Goal: Entertainment & Leisure: Consume media (video, audio)

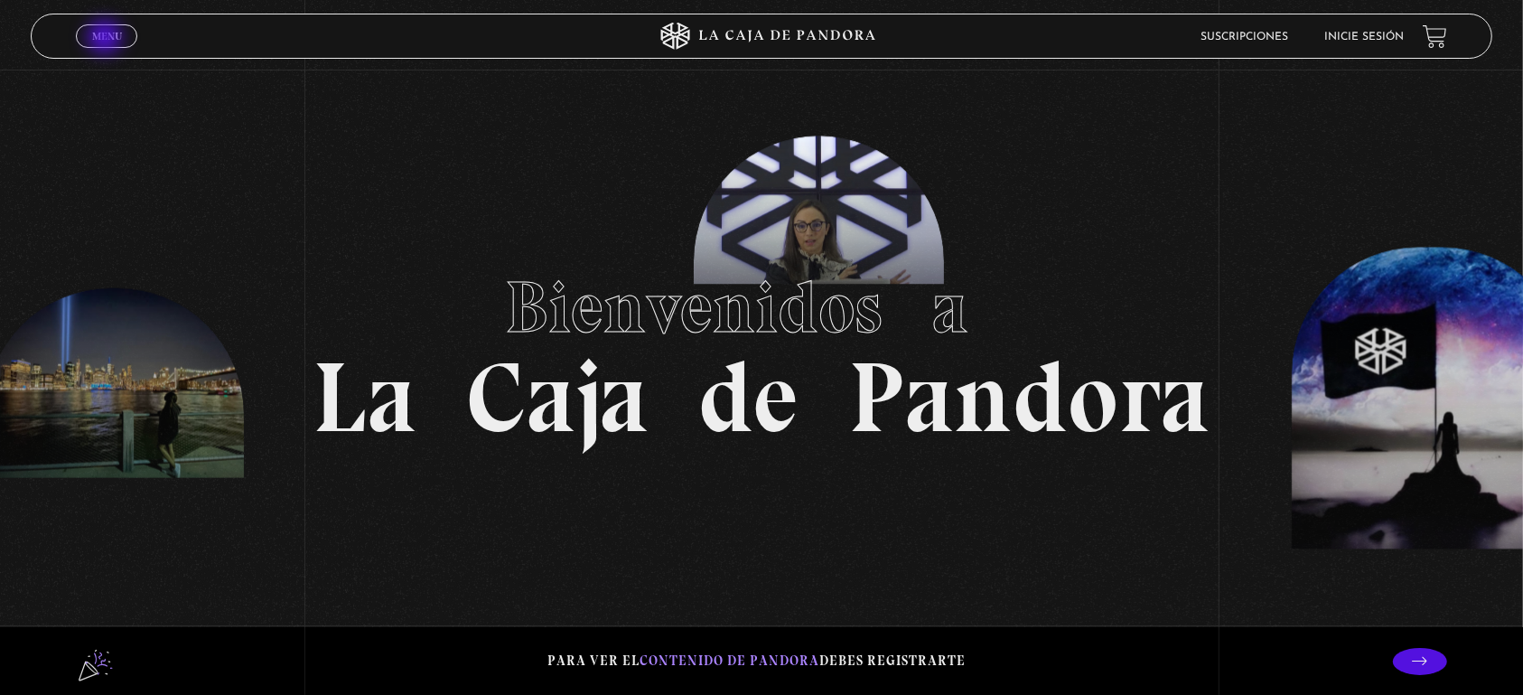
click at [105, 37] on span "Menu" at bounding box center [107, 36] width 30 height 11
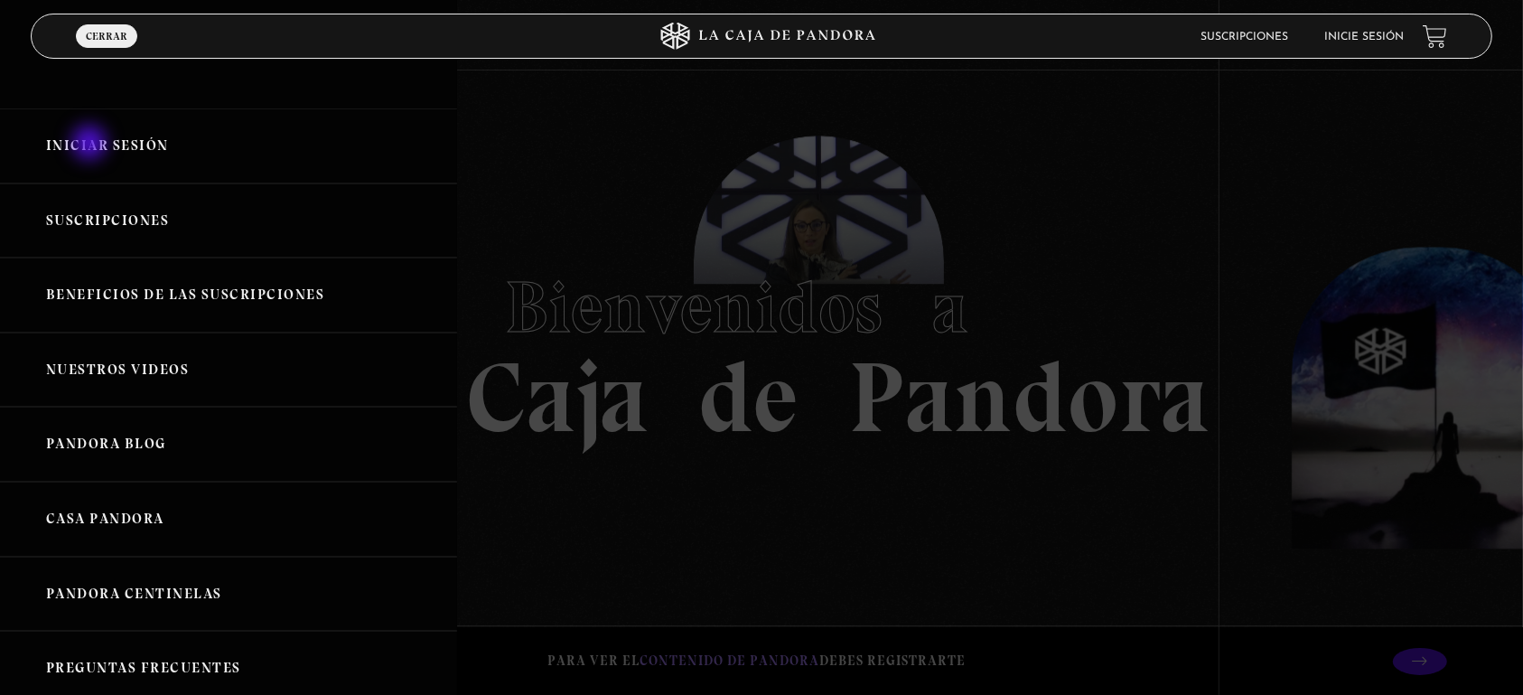
click at [91, 145] on link "Iniciar Sesión" at bounding box center [228, 145] width 457 height 75
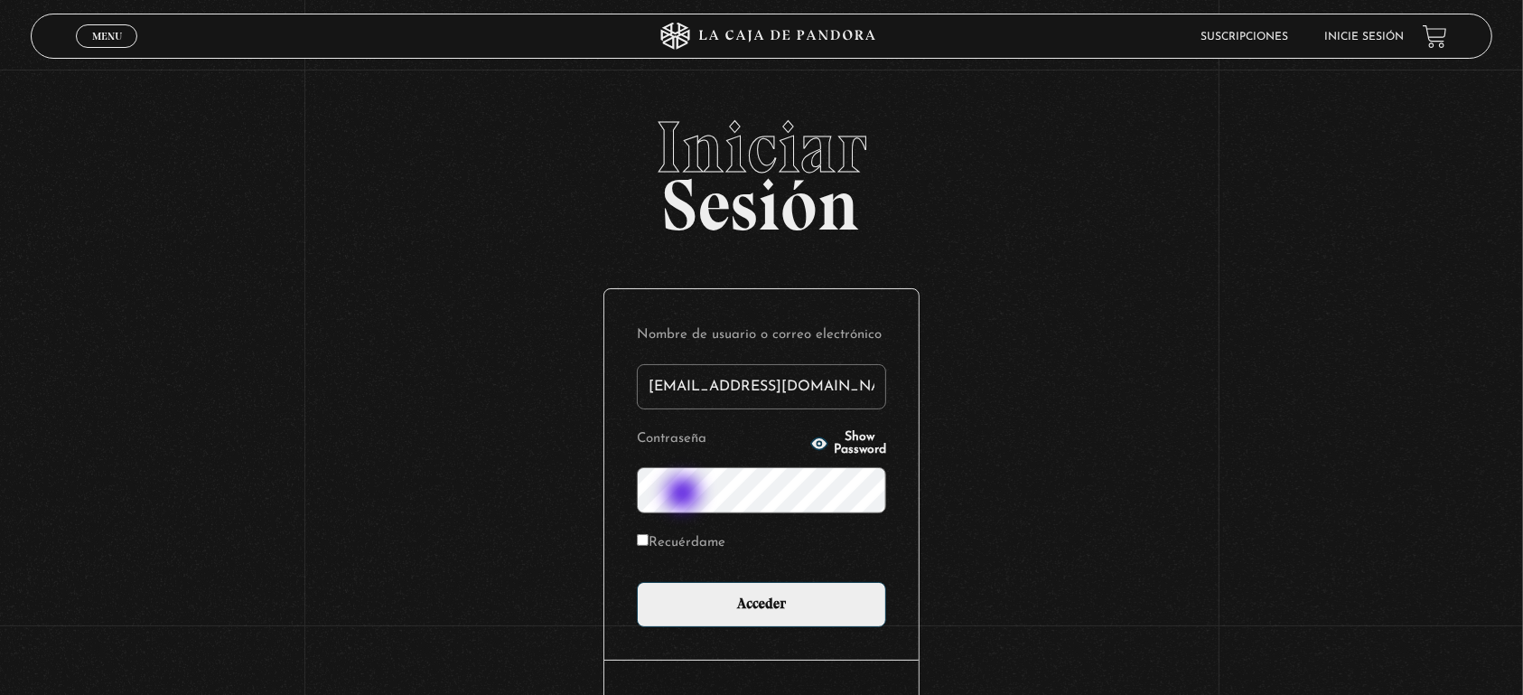
click at [637, 582] on input "Acceder" at bounding box center [761, 604] width 249 height 45
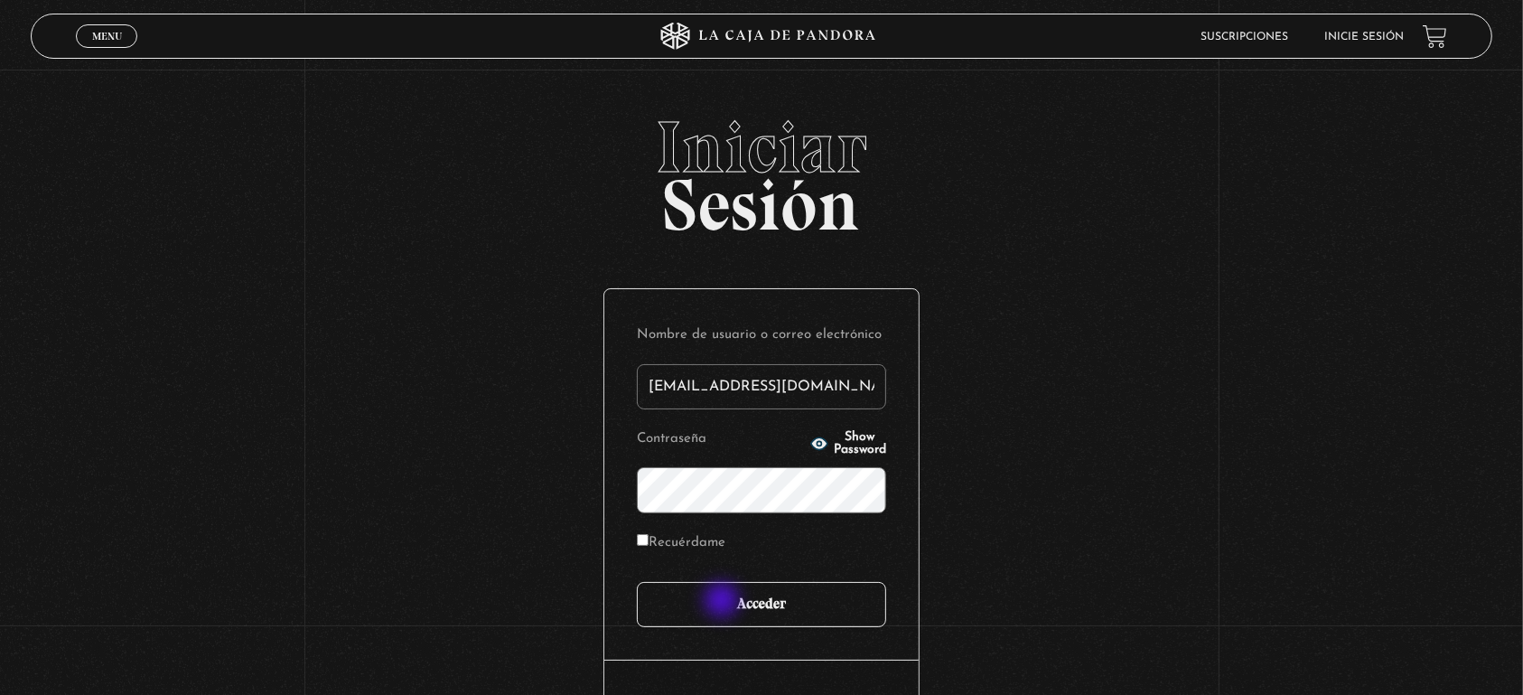
click at [723, 602] on input "Acceder" at bounding box center [761, 604] width 249 height 45
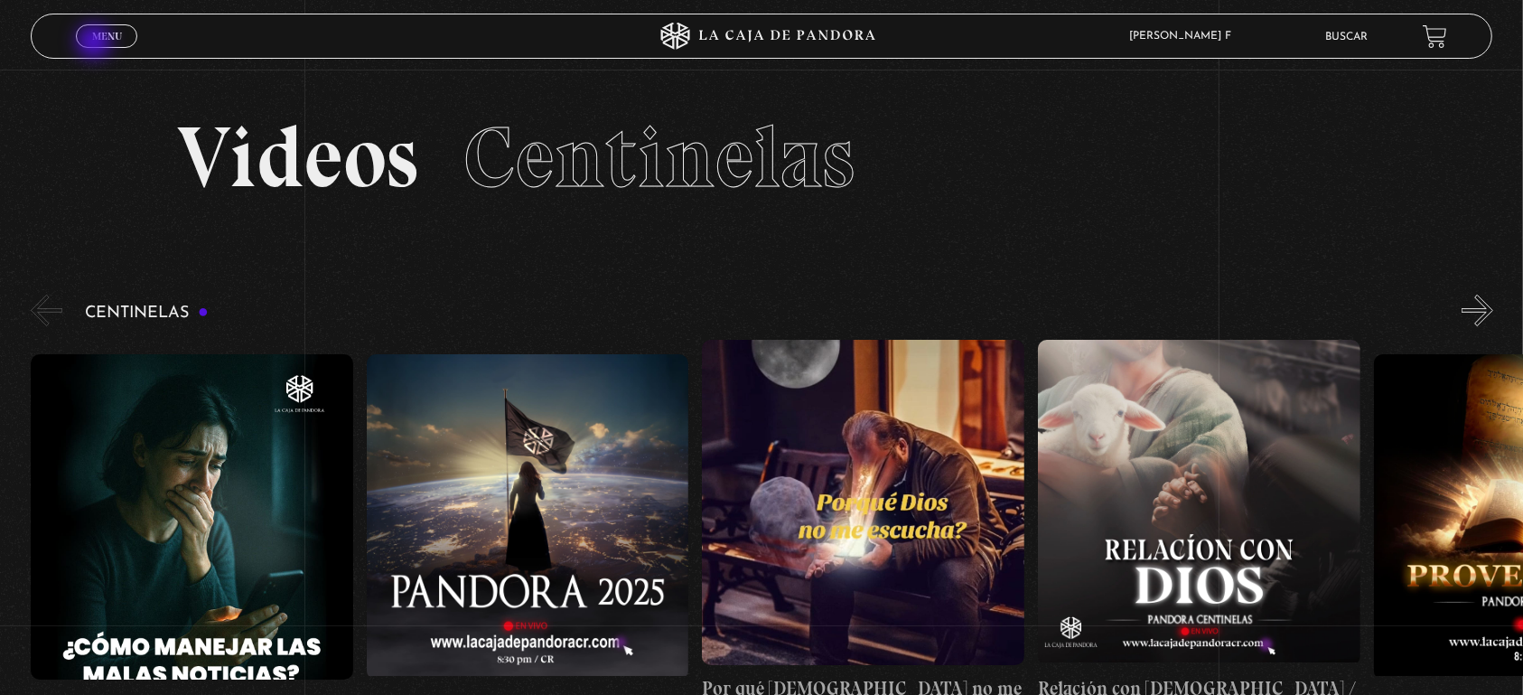
click at [96, 43] on link "Menu Cerrar" at bounding box center [106, 35] width 61 height 23
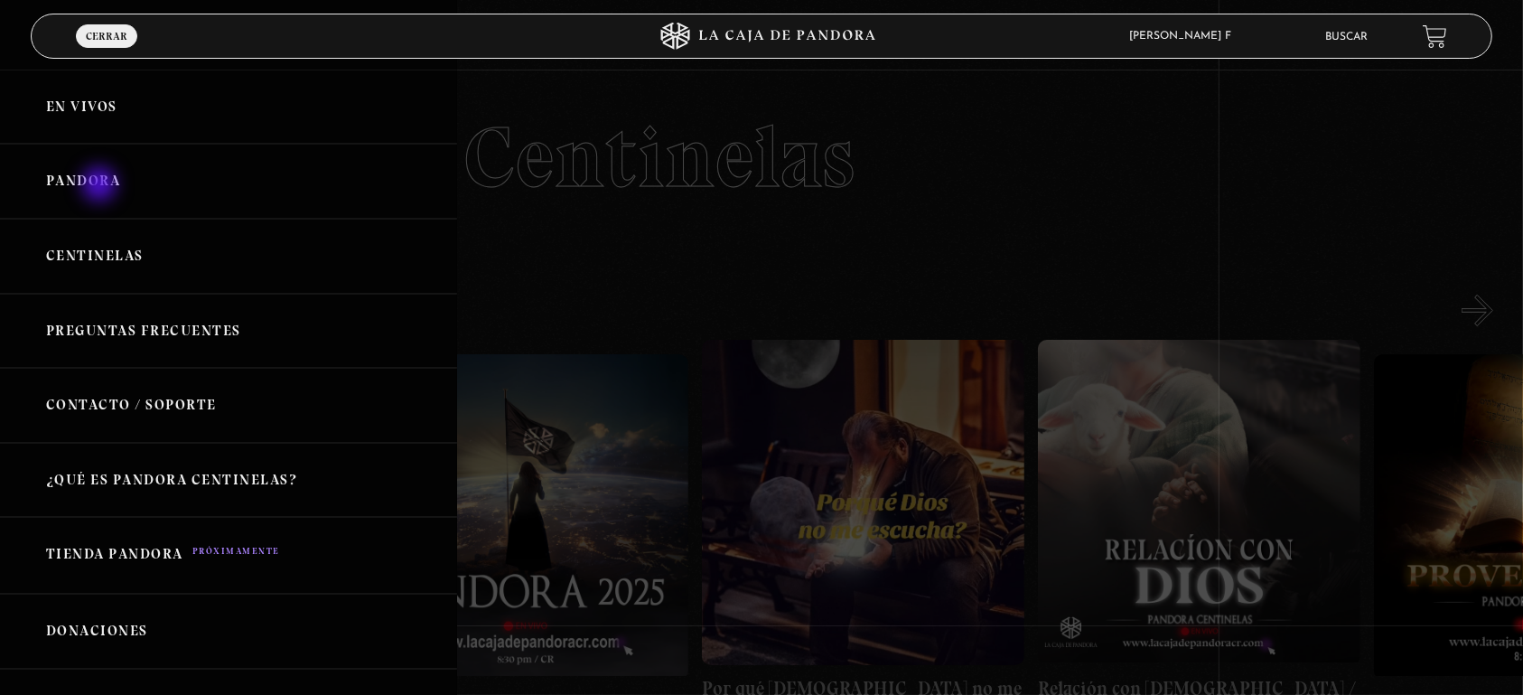
click at [109, 171] on link "Pandora" at bounding box center [228, 181] width 457 height 75
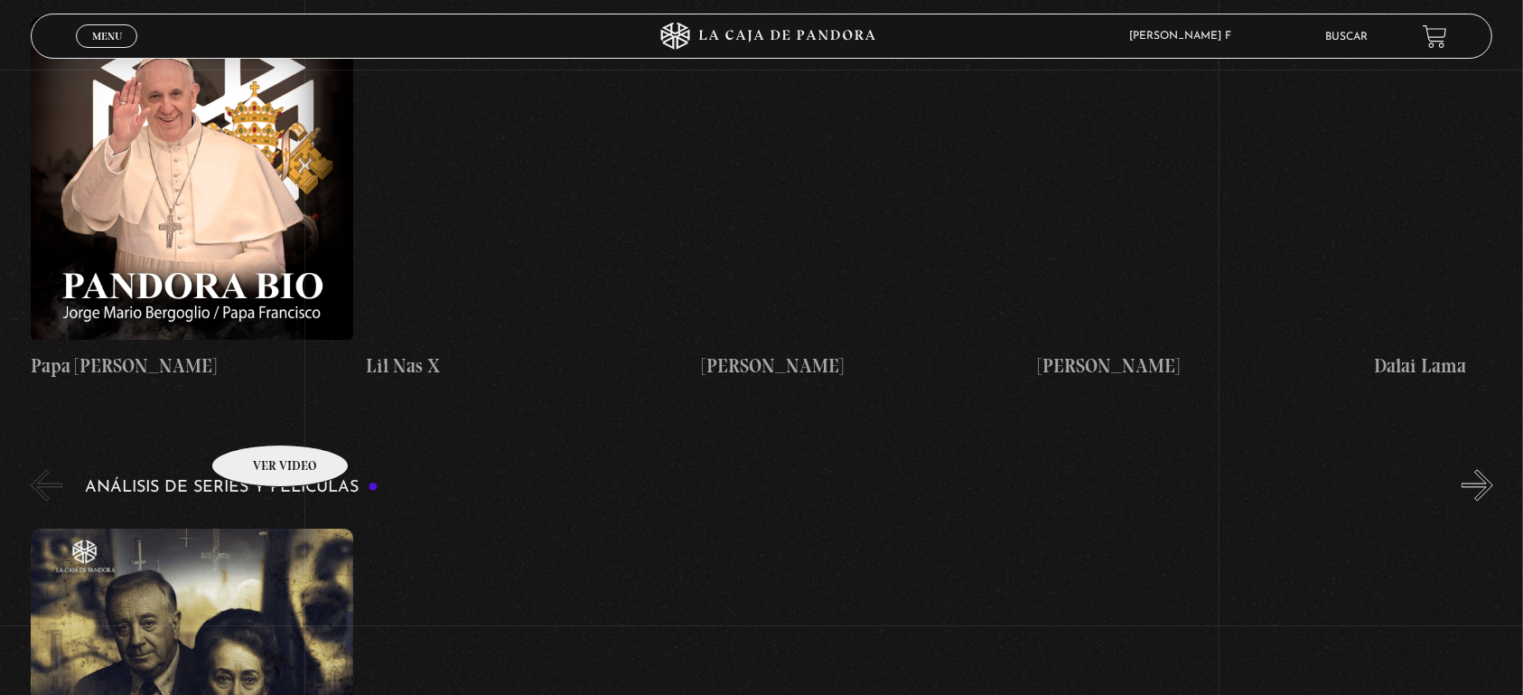
scroll to position [3224, 0]
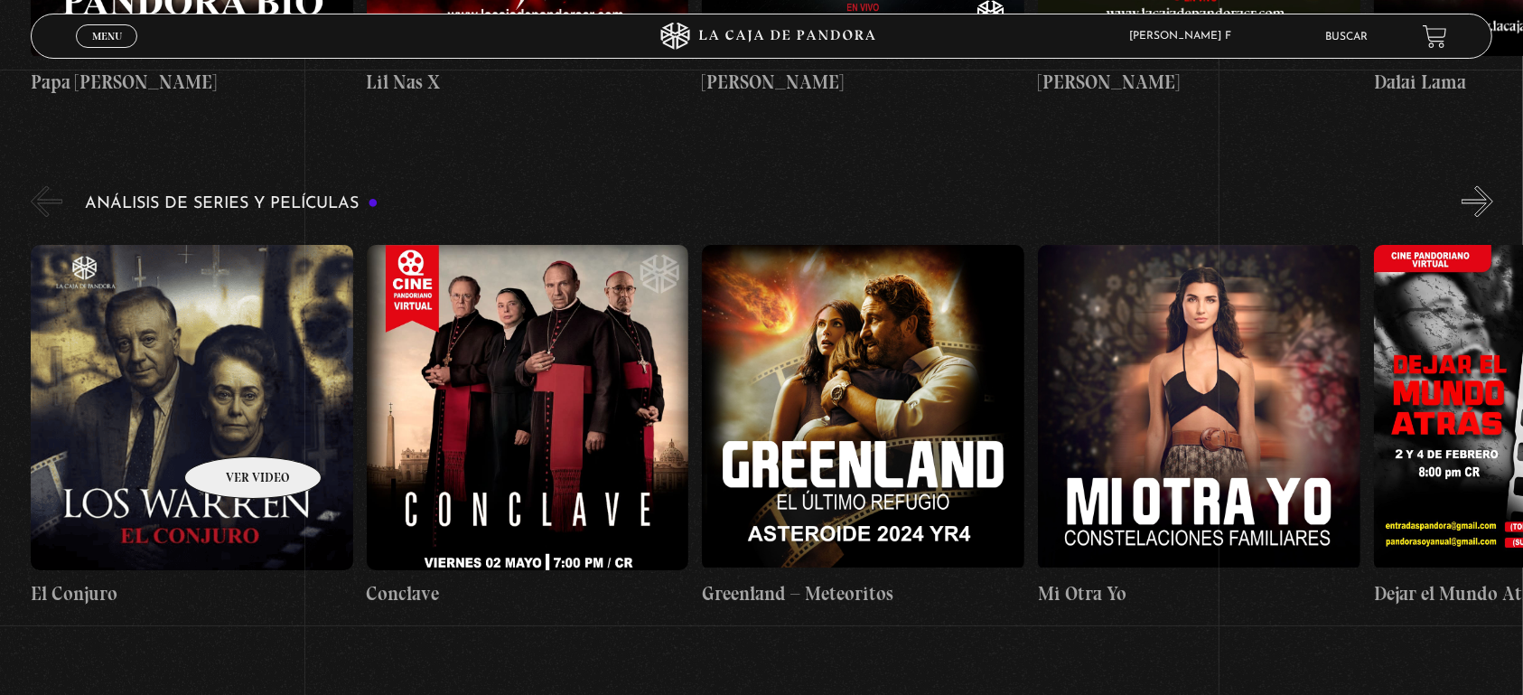
click at [229, 429] on figure at bounding box center [192, 407] width 322 height 325
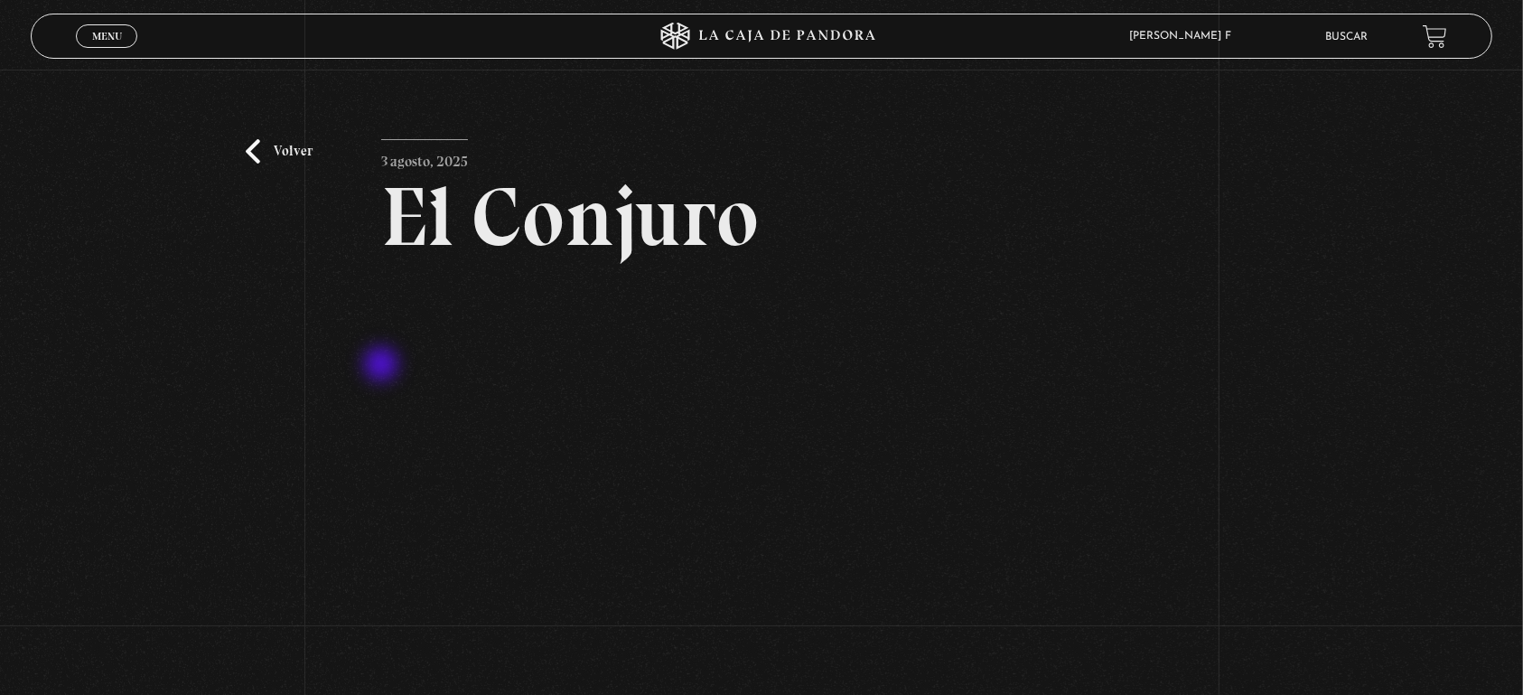
scroll to position [190, 0]
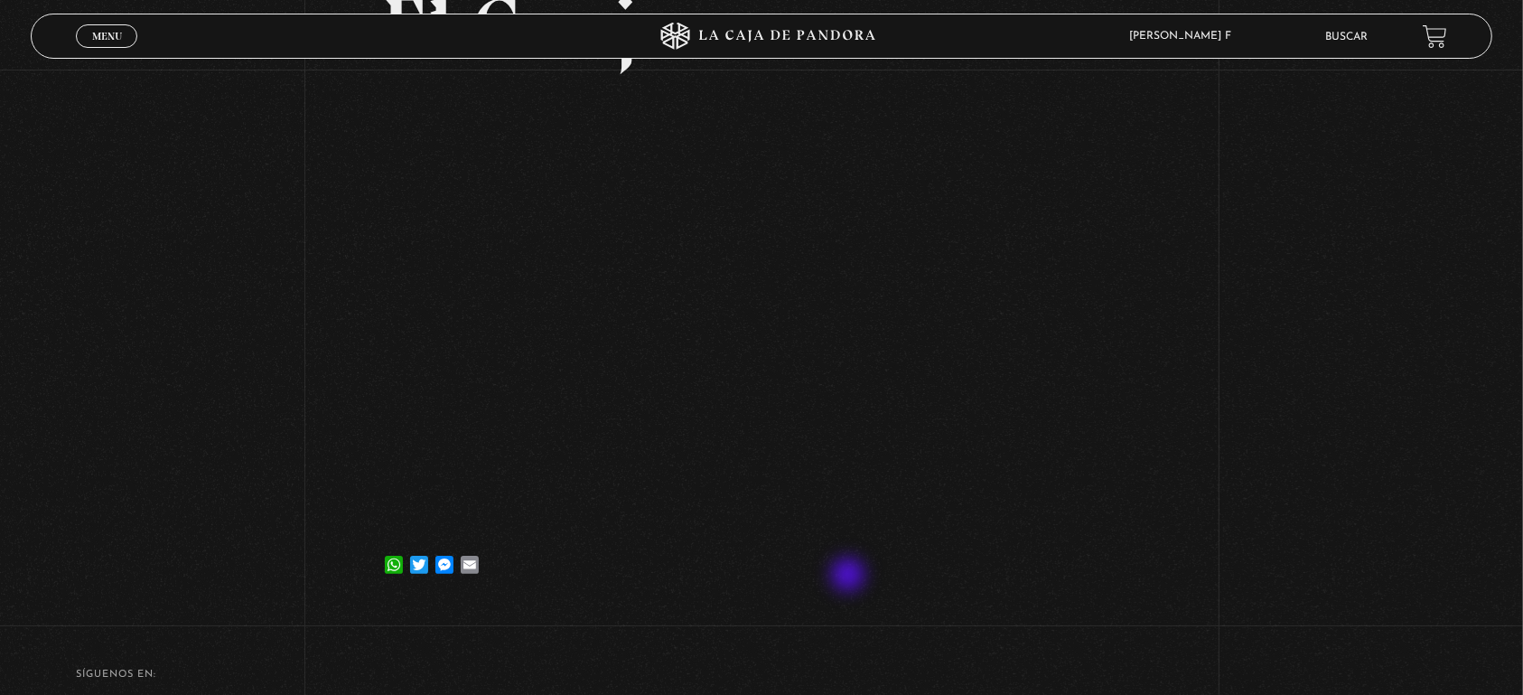
click at [850, 574] on div "WhatsApp Twitter Messenger Email" at bounding box center [761, 555] width 760 height 36
click at [741, 537] on article "3 agosto, 2025 El Conjuro WhatsApp Twitter Messenger Email" at bounding box center [761, 268] width 760 height 639
click at [1295, 202] on div "Volver 3 agosto, 2025 El Conjuro WhatsApp Twitter Messenger Email" at bounding box center [761, 243] width 1523 height 726
click at [798, 564] on div "WhatsApp Twitter Messenger Email" at bounding box center [761, 555] width 760 height 36
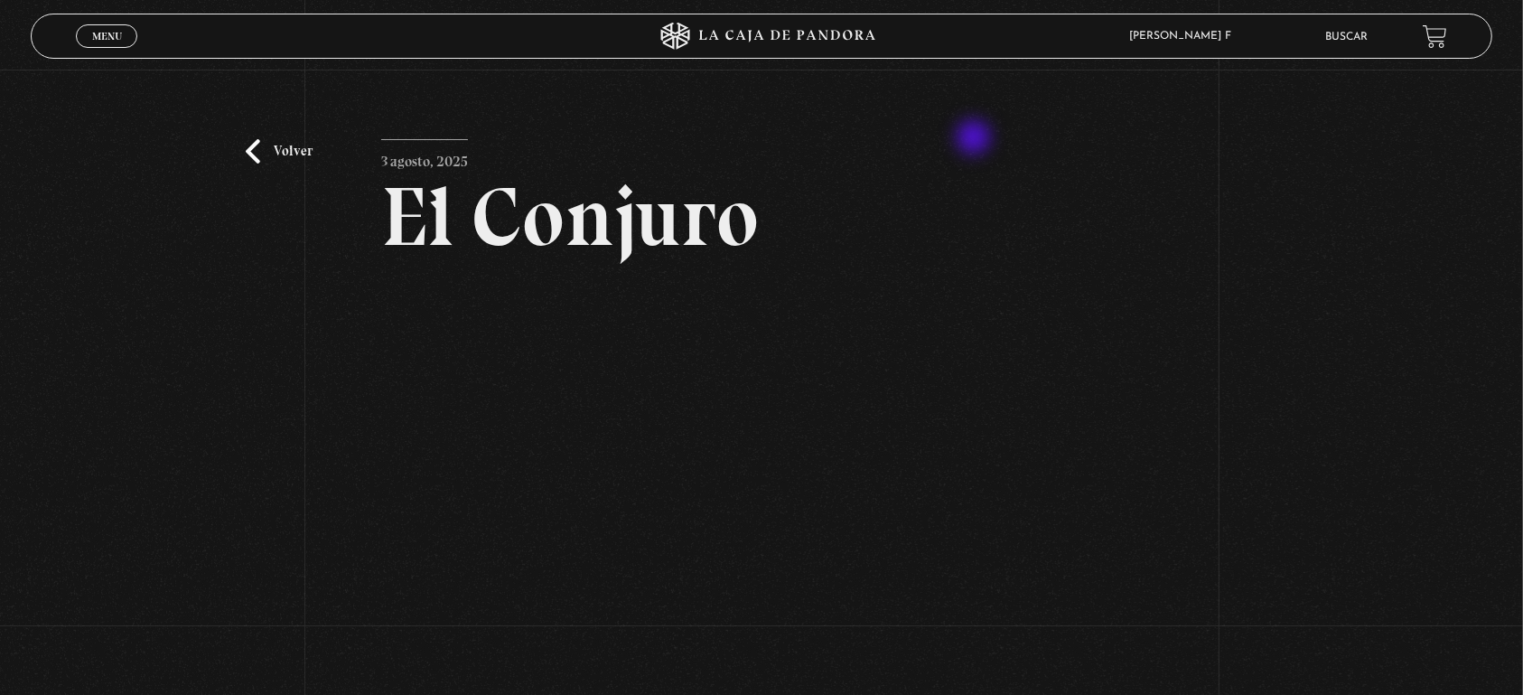
click at [975, 139] on article "3 agosto, 2025 El Conjuro WhatsApp Twitter Messenger Email" at bounding box center [761, 458] width 760 height 639
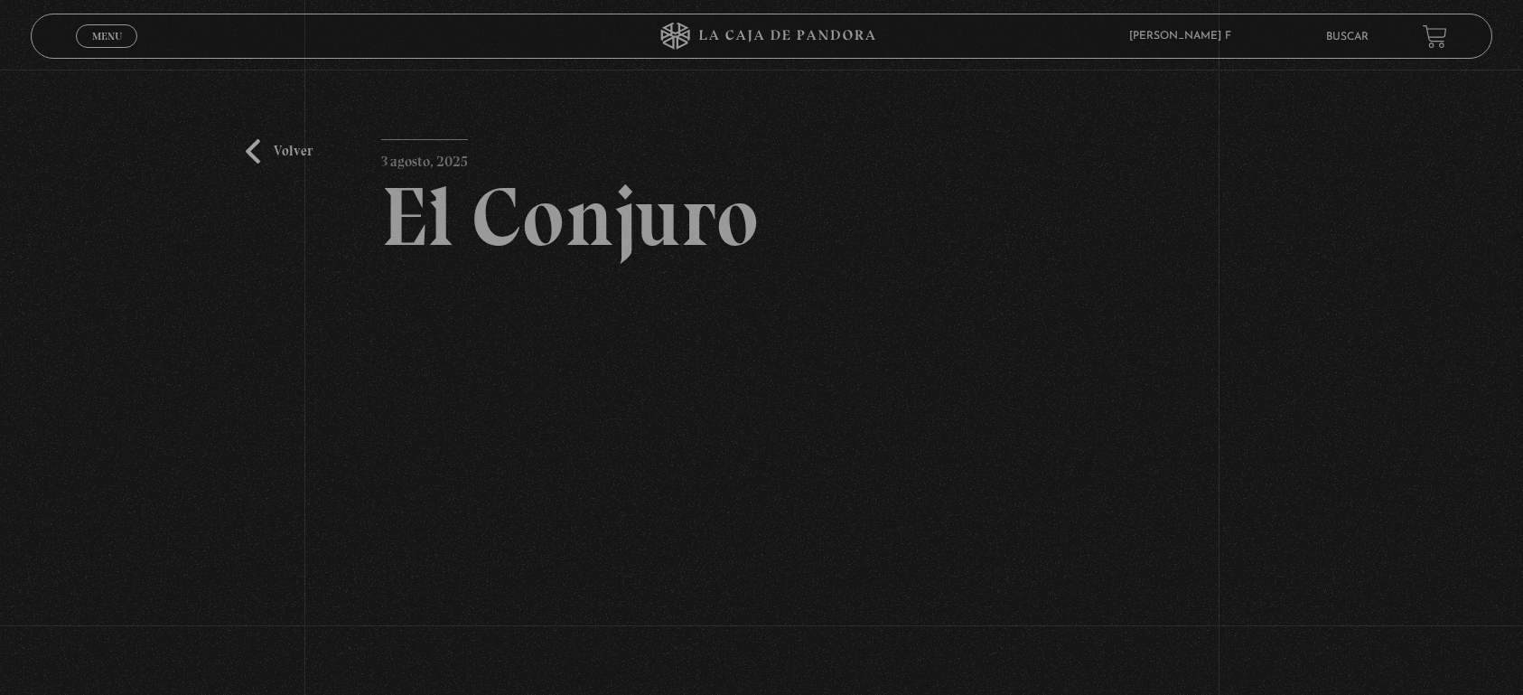
scroll to position [190, 0]
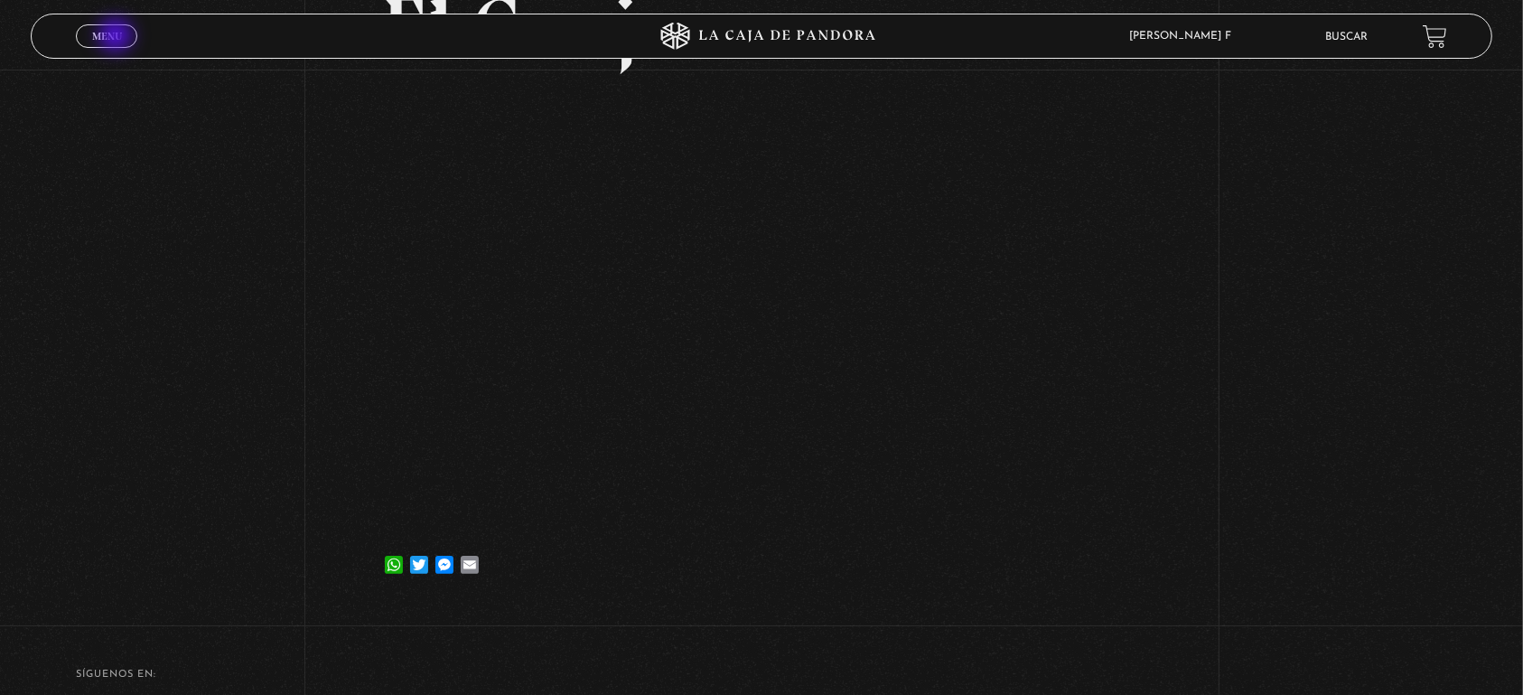
click at [117, 37] on span "Menu" at bounding box center [107, 36] width 30 height 11
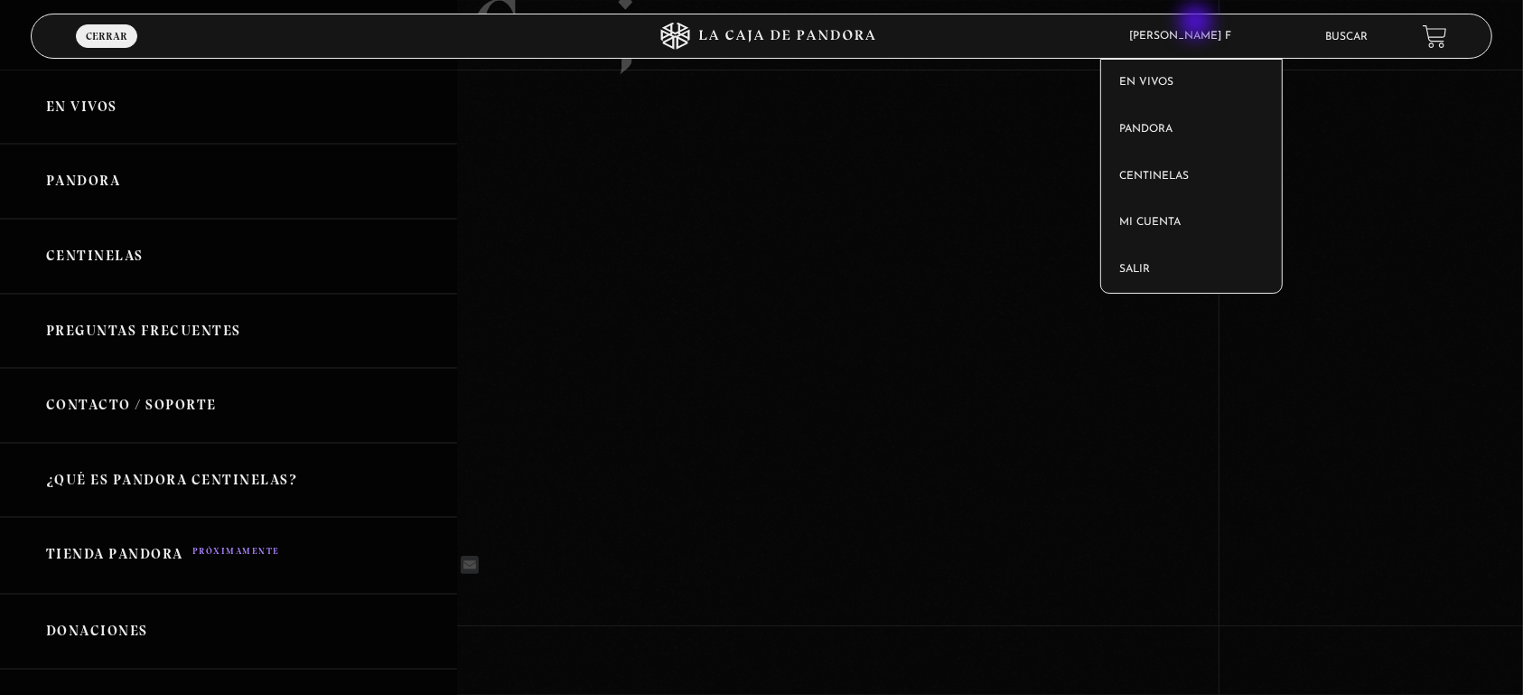
click at [1198, 23] on article "[PERSON_NAME] F En vivos Pandora Centinelas Mi cuenta Salir" at bounding box center [1211, 36] width 182 height 42
click at [1200, 262] on link "Salir" at bounding box center [1191, 270] width 181 height 47
